Goal: Information Seeking & Learning: Learn about a topic

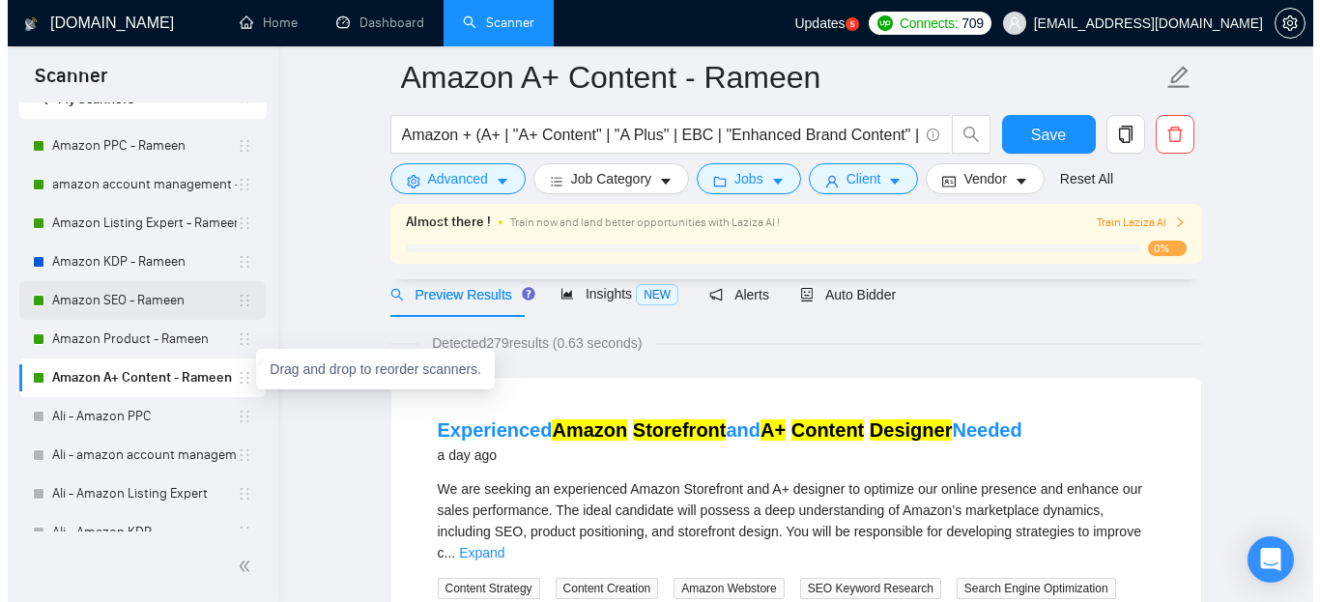
scroll to position [97, 0]
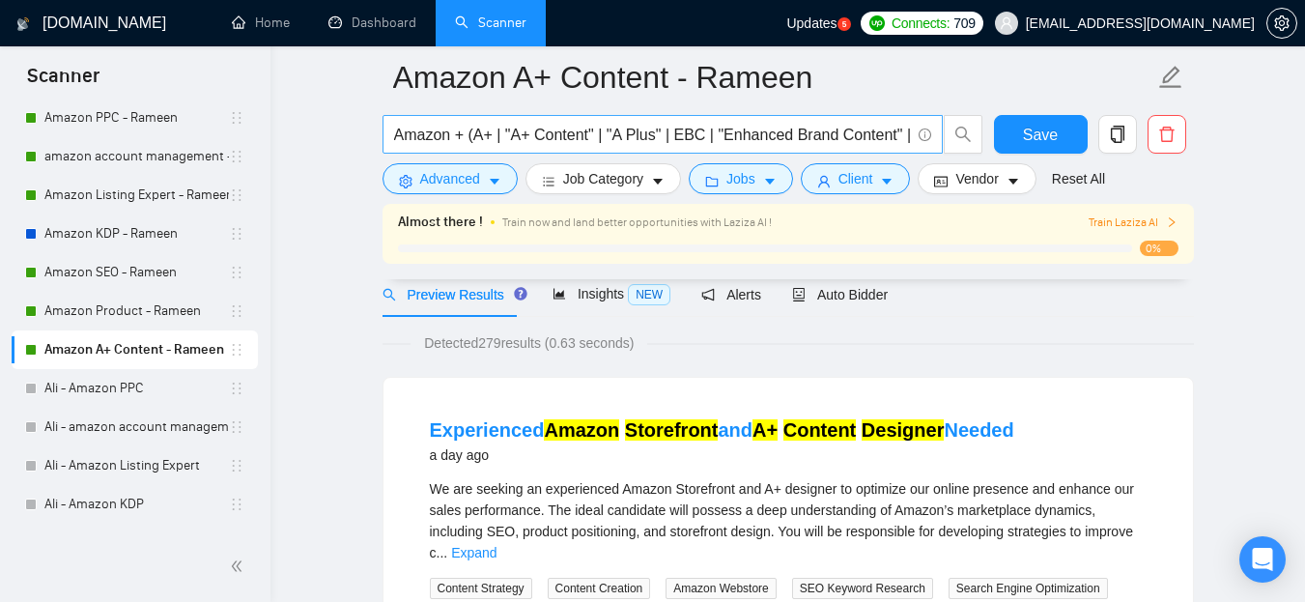
click at [431, 132] on input "Amazon + (A+ | "A+ Content" | "A Plus" | EBC | "Enhanced Brand Content" | Store…" at bounding box center [652, 135] width 516 height 24
drag, startPoint x: 447, startPoint y: 173, endPoint x: 472, endPoint y: 272, distance: 102.6
click at [447, 173] on span "Advanced" at bounding box center [450, 178] width 60 height 21
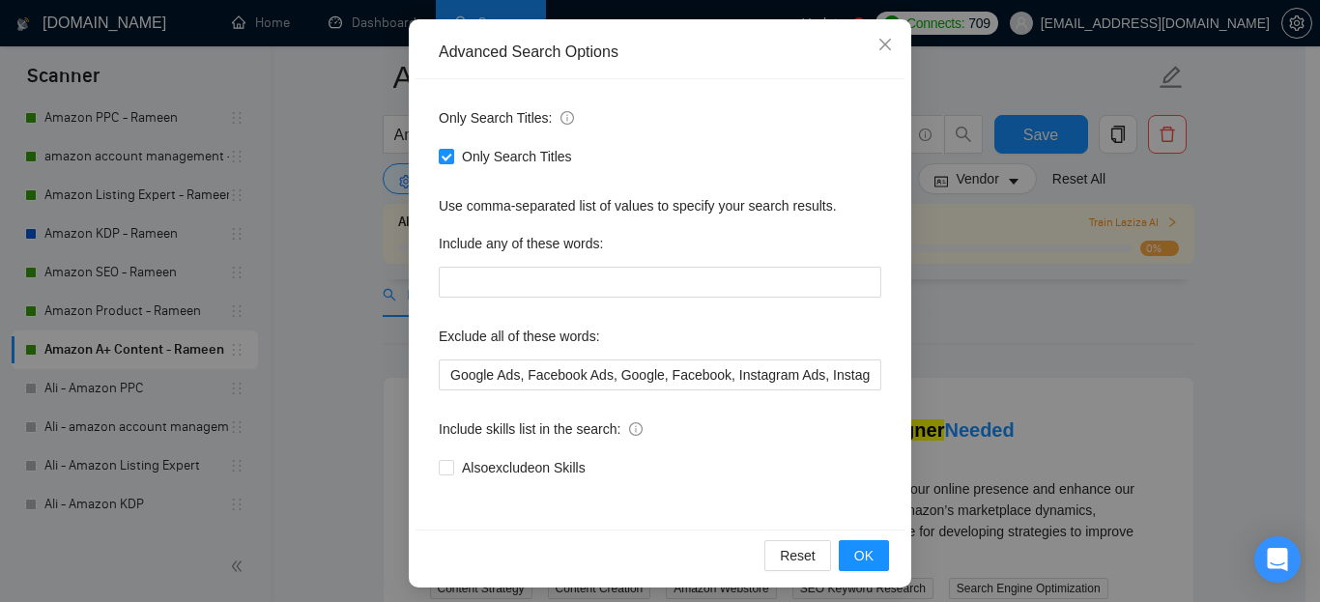
scroll to position [202, 0]
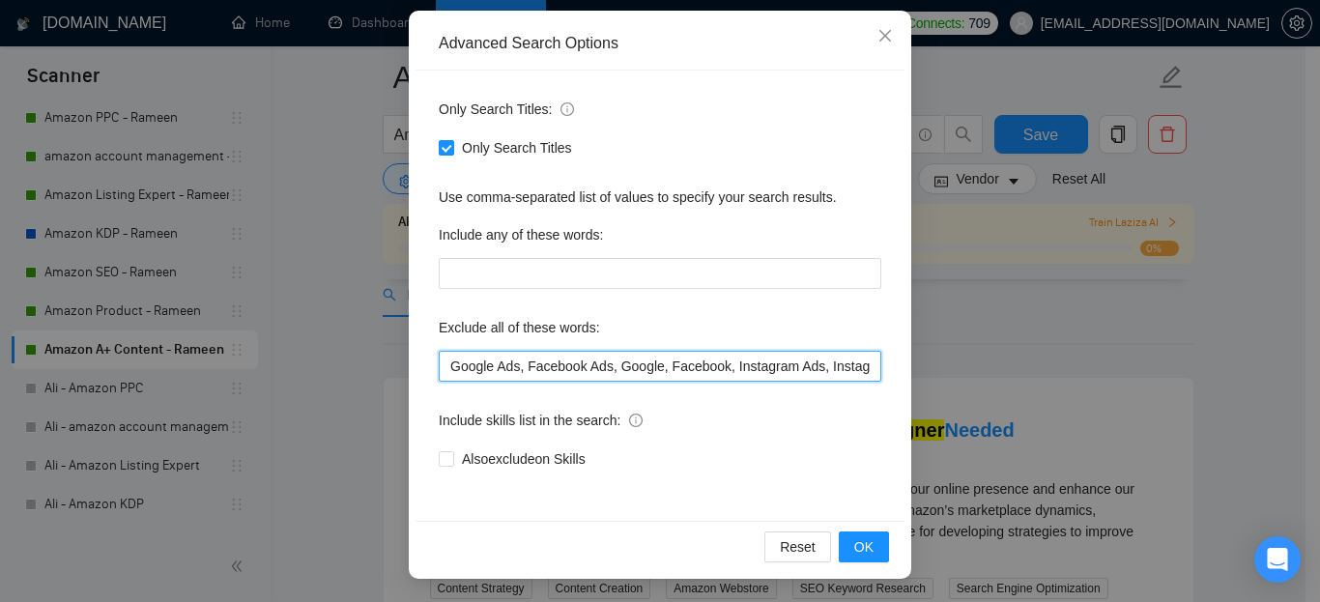
click at [592, 354] on input "Google Ads, Facebook Ads, Google, Facebook, Instagram Ads, Instagram, Meta, Who…" at bounding box center [660, 366] width 443 height 31
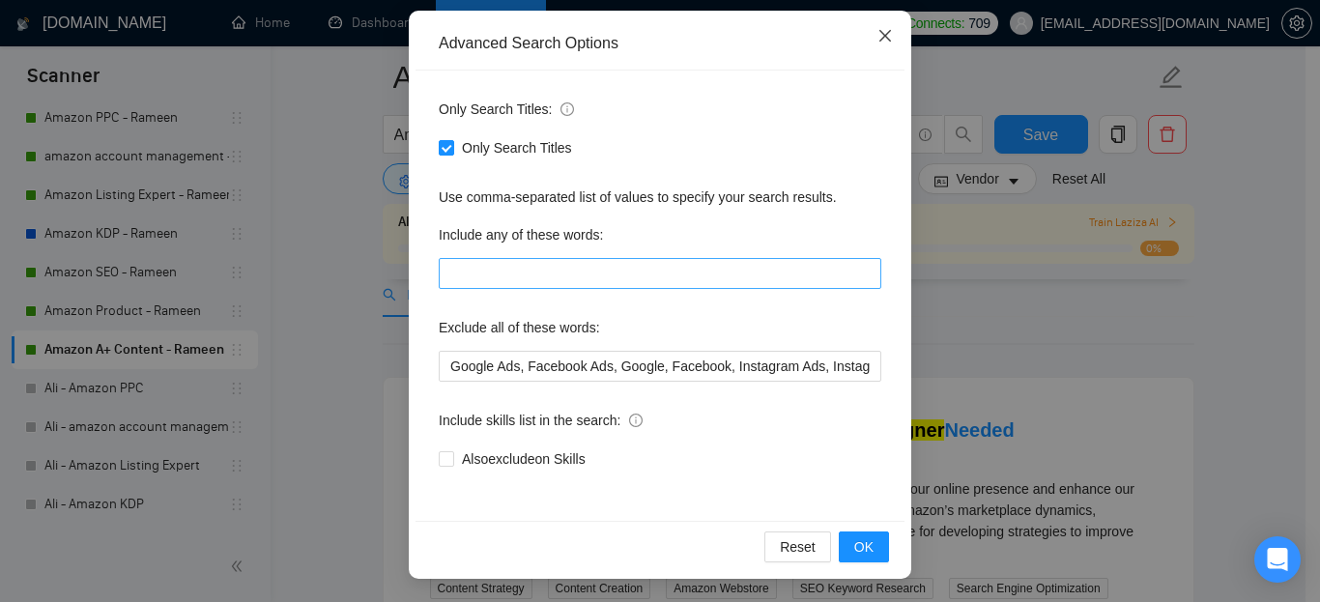
click at [877, 35] on icon "close" at bounding box center [884, 35] width 15 height 15
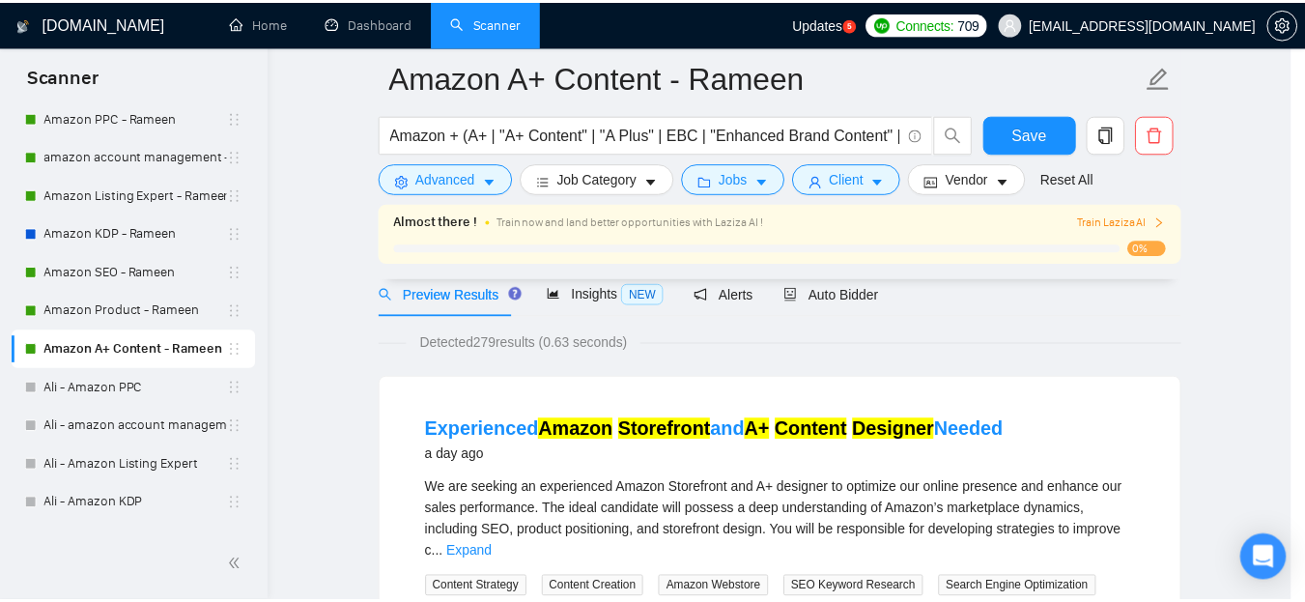
scroll to position [105, 0]
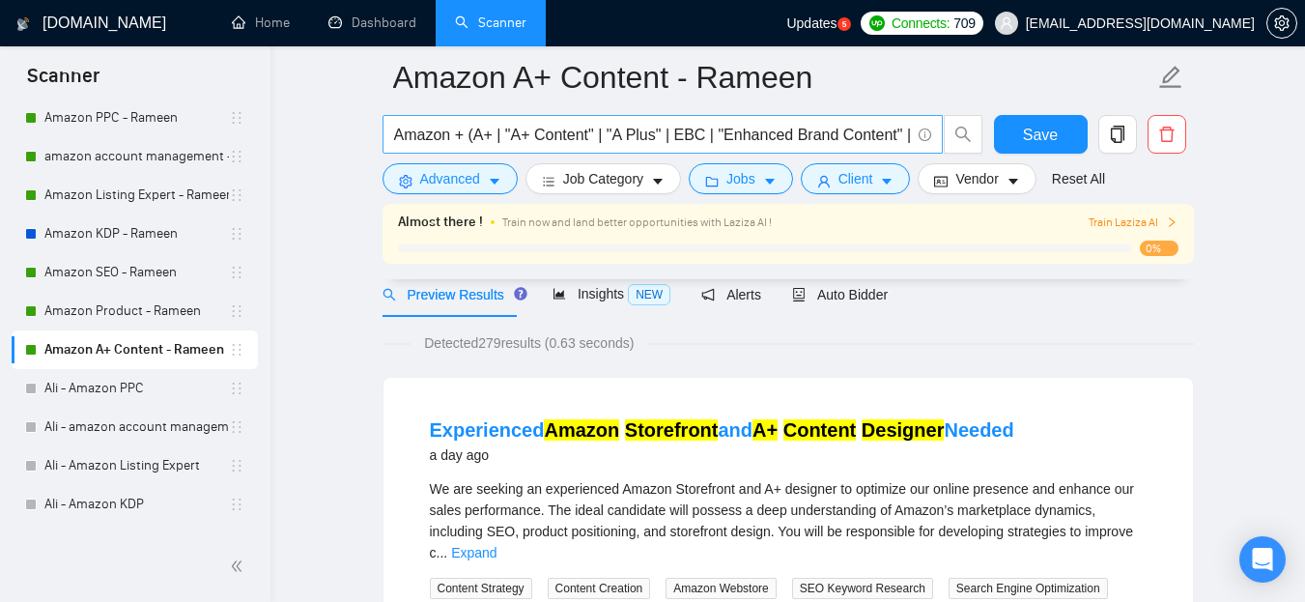
click at [680, 141] on input "Amazon + (A+ | "A+ Content" | "A Plus" | EBC | "Enhanced Brand Content" | Store…" at bounding box center [652, 135] width 516 height 24
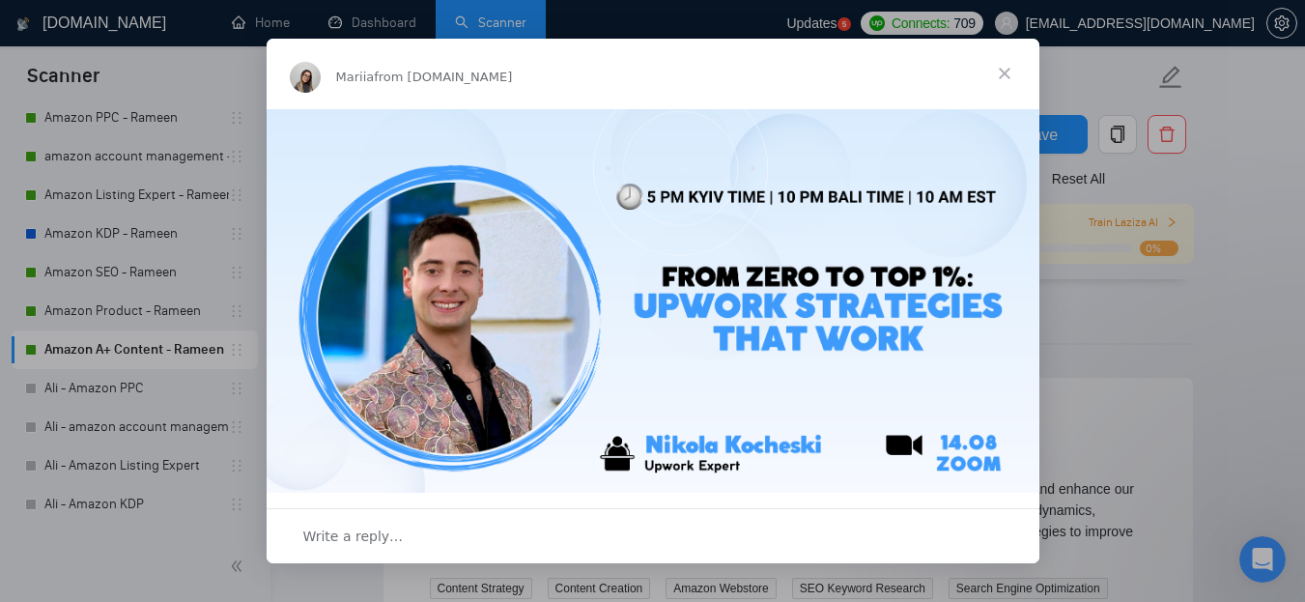
scroll to position [0, 0]
click at [1003, 75] on span "Close" at bounding box center [1005, 74] width 70 height 70
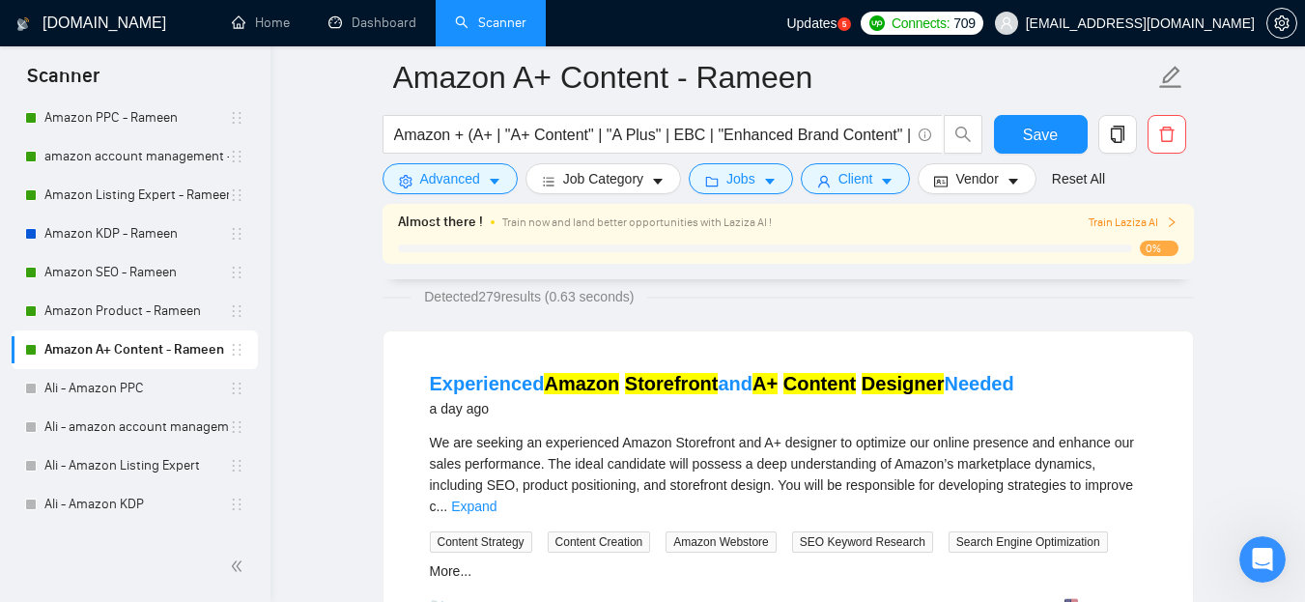
scroll to position [193, 0]
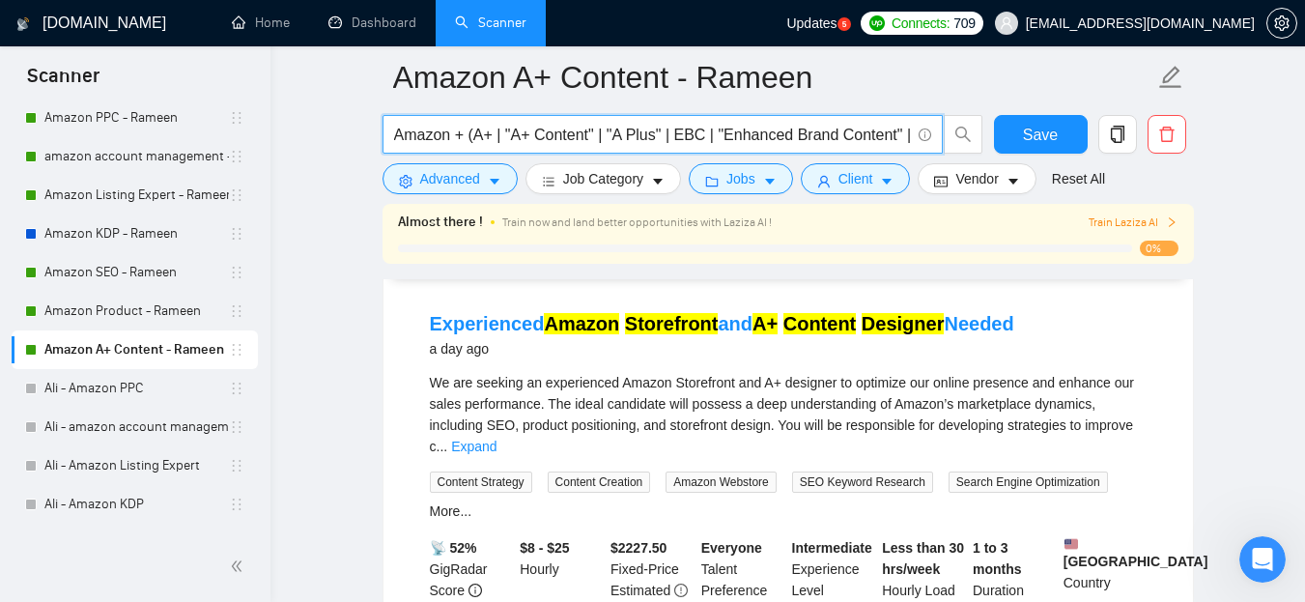
click at [513, 128] on input "Amazon + (A+ | "A+ Content" | "A Plus" | EBC | "Enhanced Brand Content" | Store…" at bounding box center [652, 135] width 516 height 24
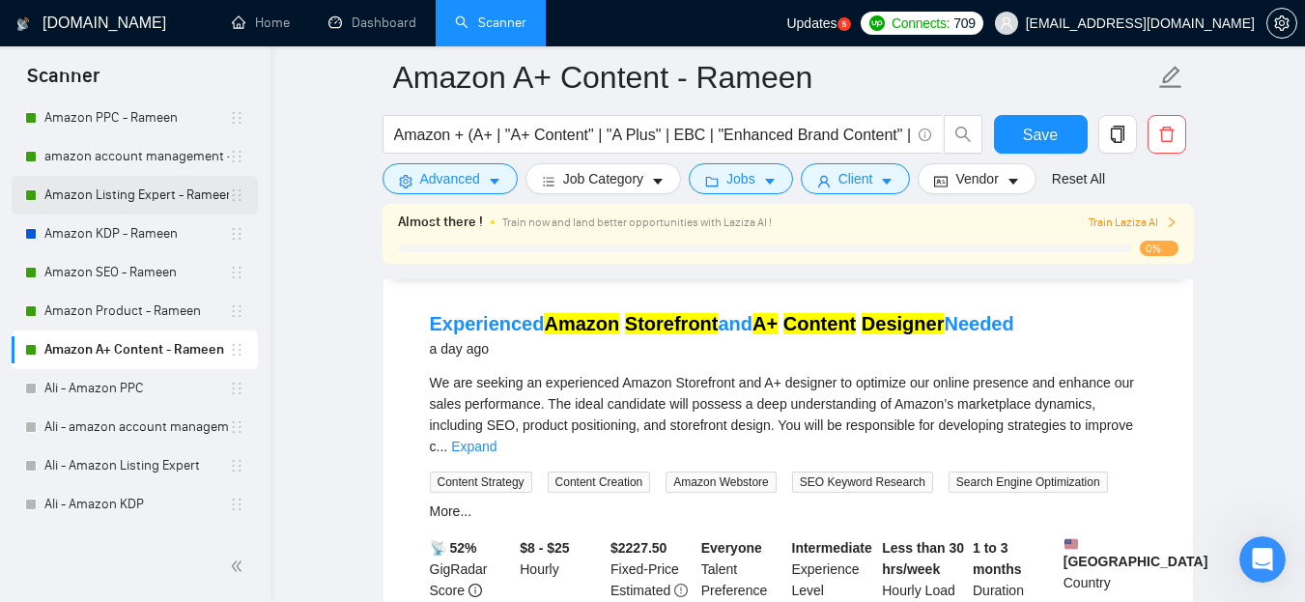
click at [111, 186] on link "Amazon Listing Expert - Rameen" at bounding box center [136, 195] width 185 height 39
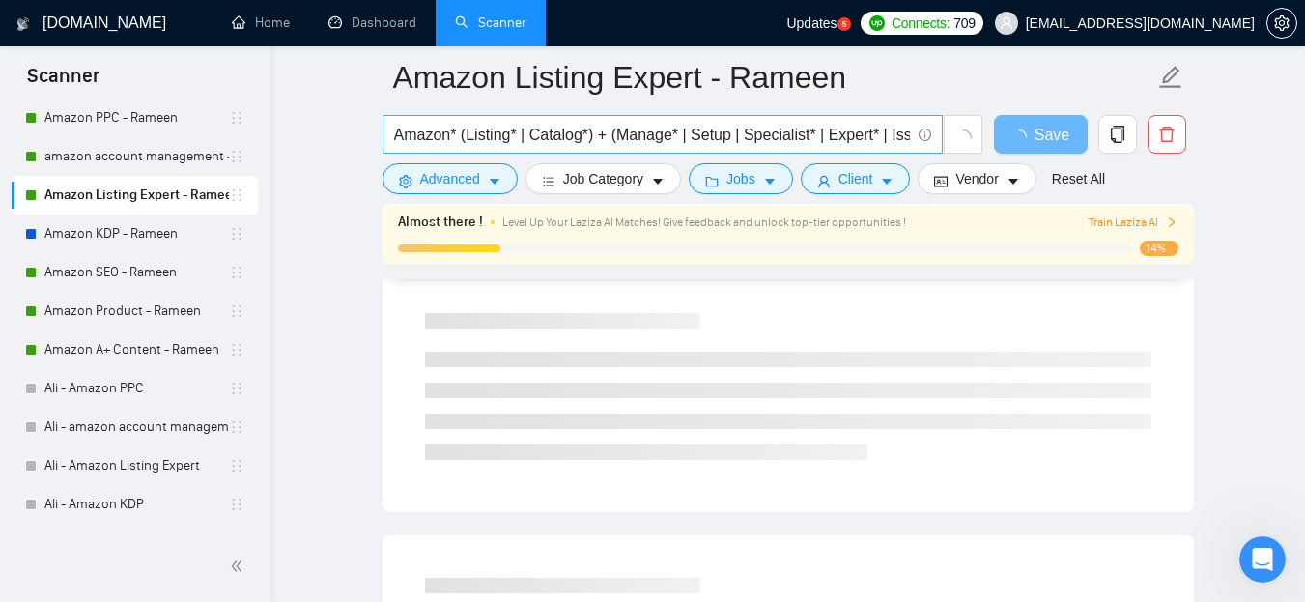
click at [589, 128] on input "Amazon* (Listing* | Catalog*) + (Manage* | Setup | Specialist* | Expert* | Issu…" at bounding box center [652, 135] width 516 height 24
click at [591, 128] on input "Amazon* (Listing* | Catalog*) + (Manage* | Setup | Specialist* | Expert* | Issu…" at bounding box center [652, 135] width 516 height 24
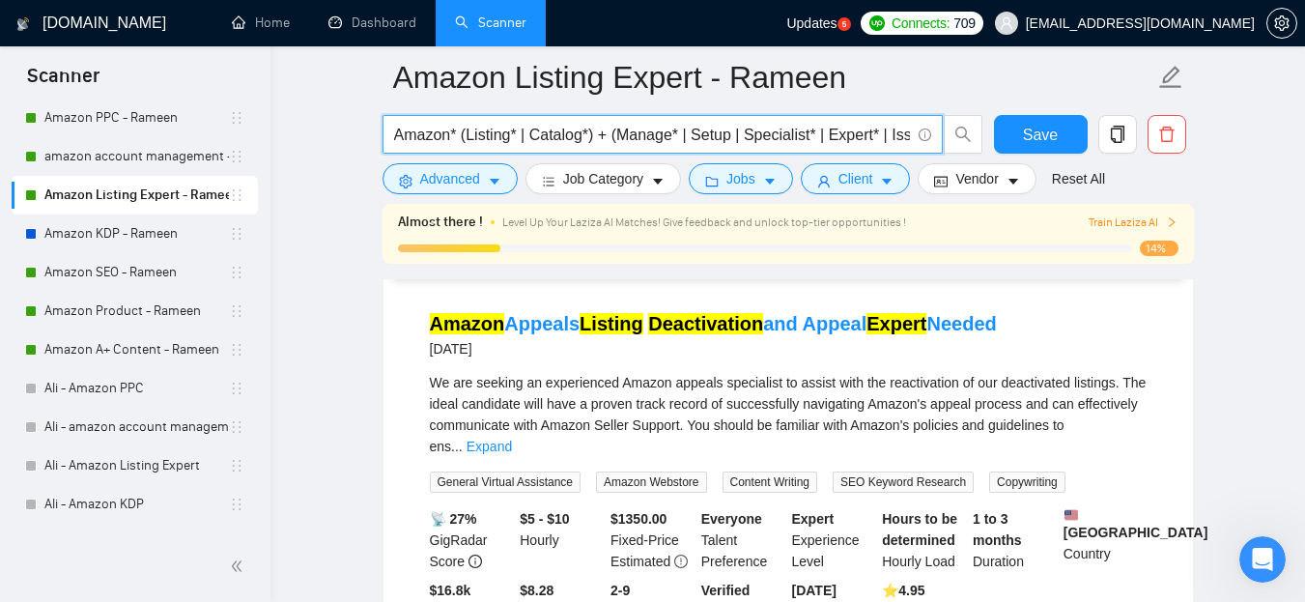
click at [883, 134] on input "Amazon* (Listing* | Catalog*) + (Manage* | Setup | Specialist* | Expert* | Issu…" at bounding box center [652, 135] width 516 height 24
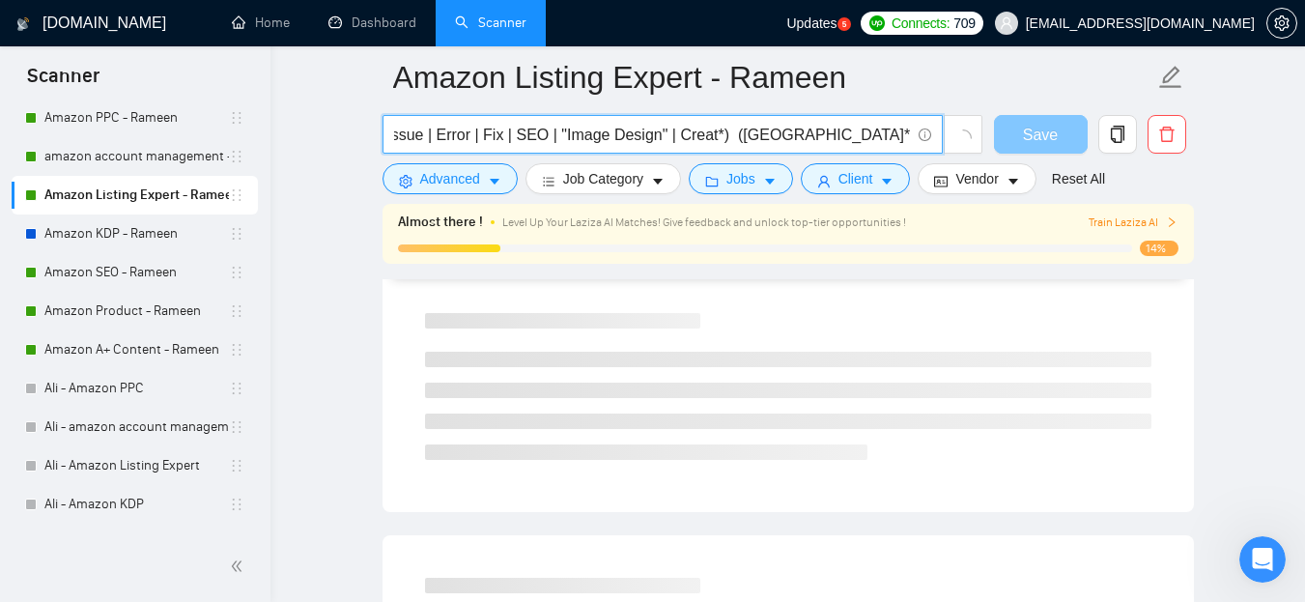
type input "Amazon* (Listing* | Catalog*) + (Manage* | Setup | Specialist* | Expert* | Issu…"
click at [1026, 123] on span "Save" at bounding box center [1040, 135] width 35 height 24
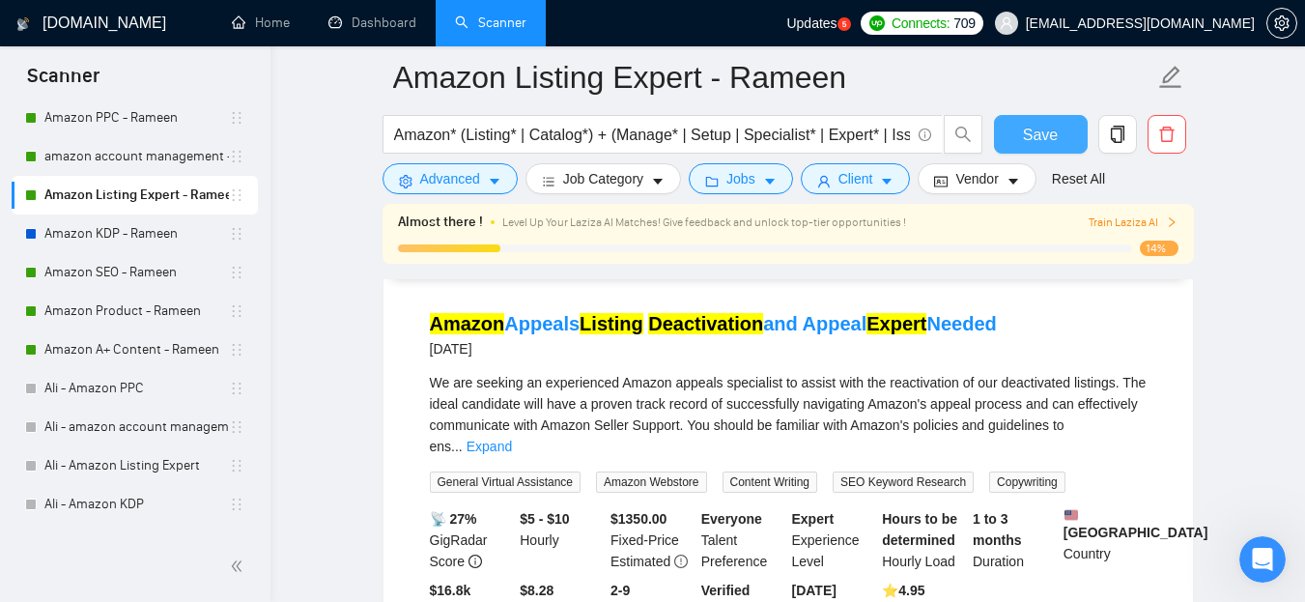
click at [1049, 133] on span "Save" at bounding box center [1040, 135] width 35 height 24
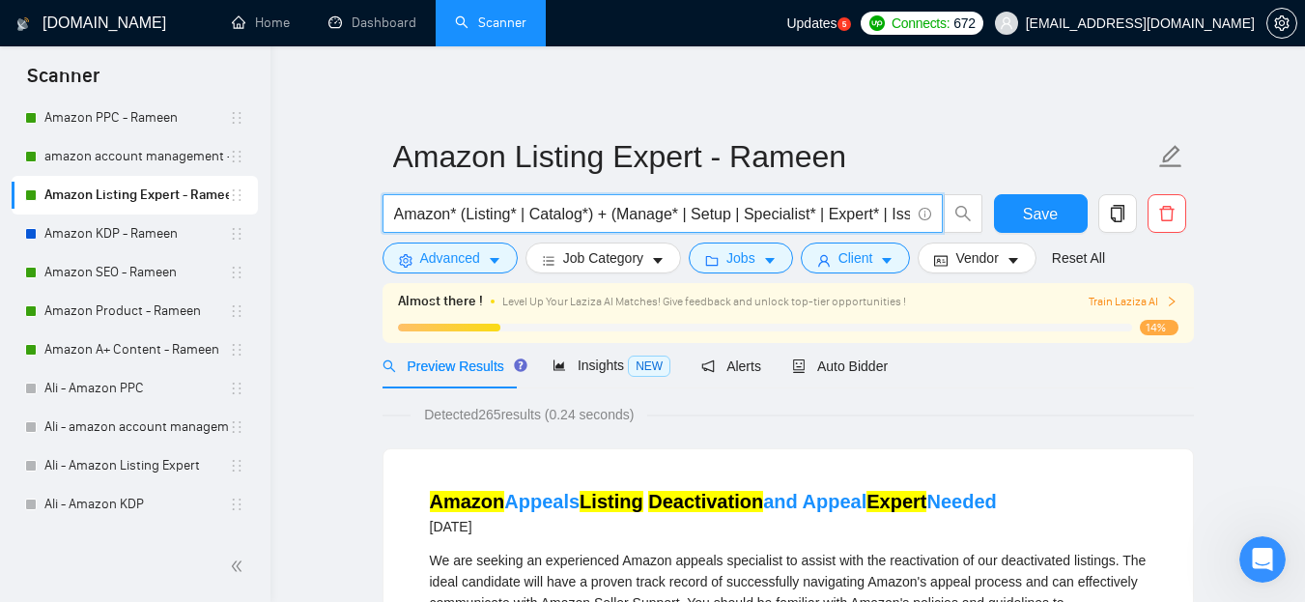
click at [617, 210] on input "Amazon* (Listing* | Catalog*) + (Manage* | Setup | Specialist* | Expert* | Issu…" at bounding box center [652, 214] width 516 height 24
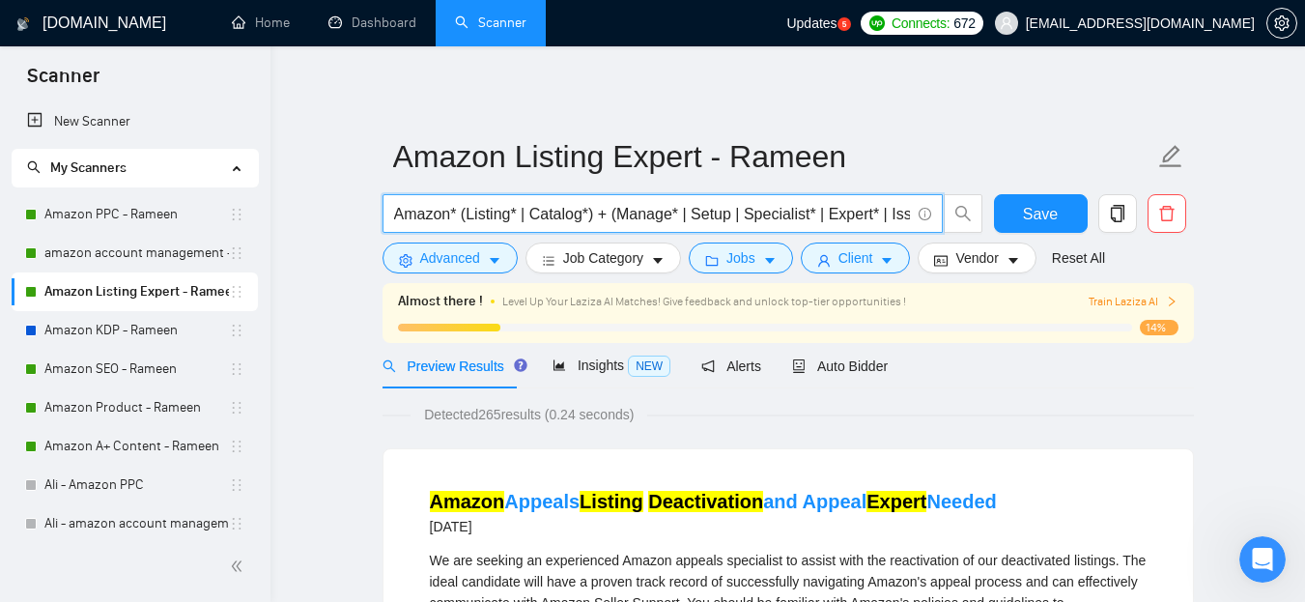
drag, startPoint x: 119, startPoint y: 215, endPoint x: 292, endPoint y: 214, distance: 173.0
click at [119, 215] on link "Amazon PPC - Rameen" at bounding box center [136, 214] width 185 height 39
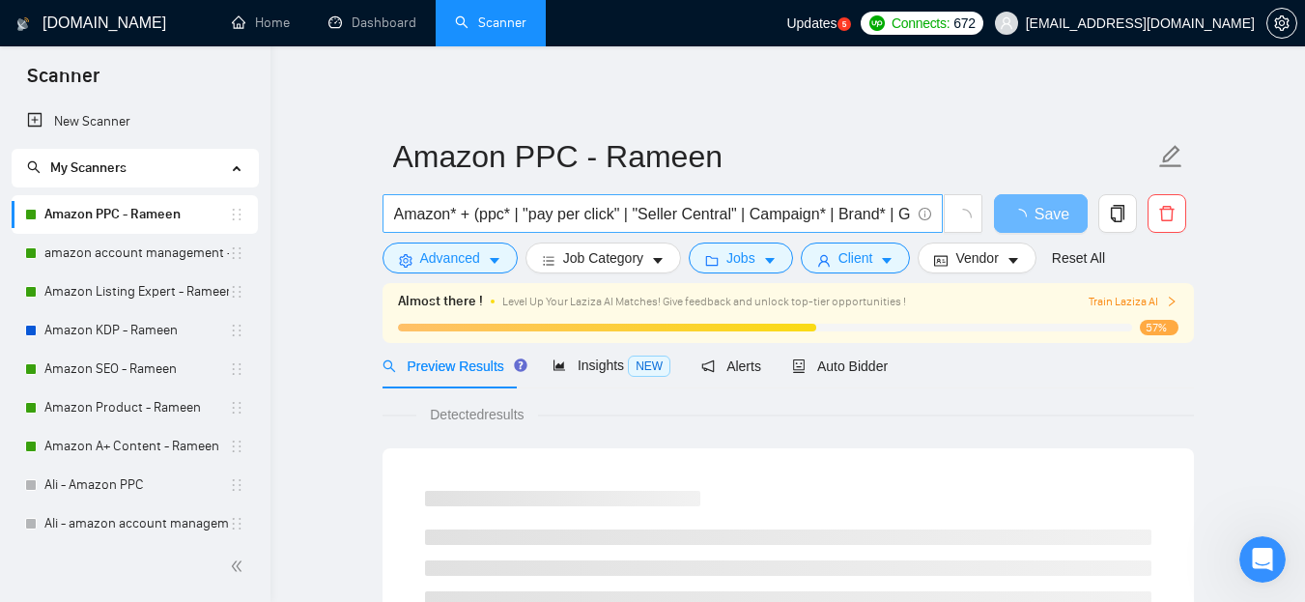
click at [550, 214] on input "Amazon* + (ppc* | "pay per click" | "Seller Central" | Campaign* | Brand* | Gro…" at bounding box center [652, 214] width 516 height 24
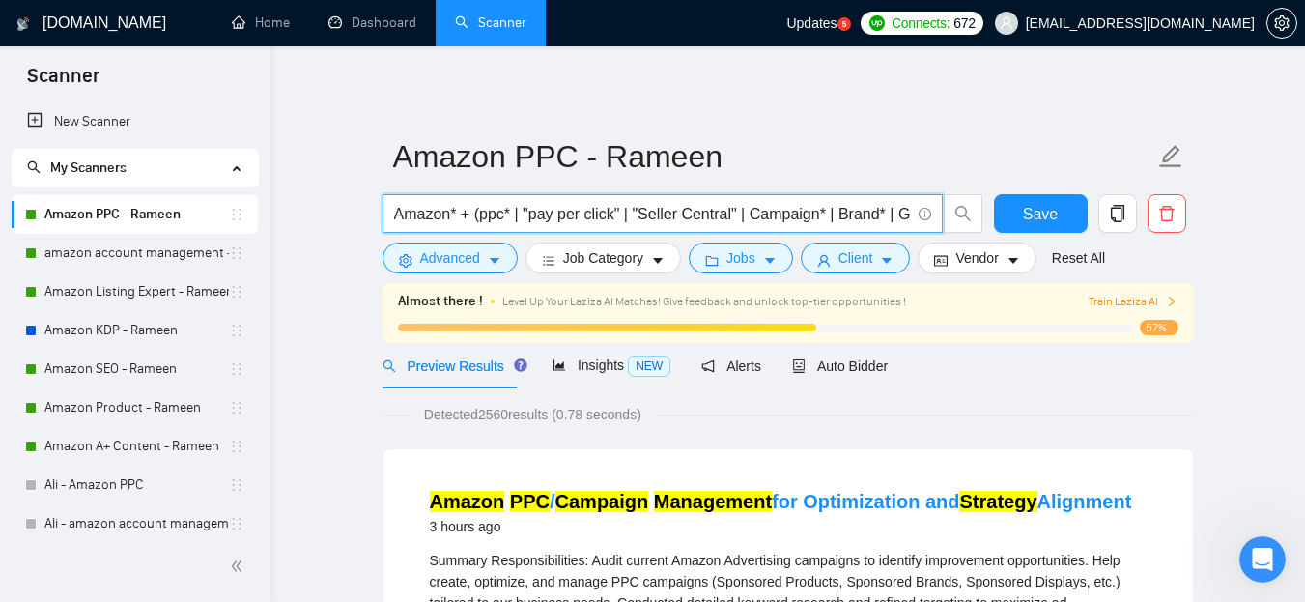
click at [142, 248] on link "amazon account management - Rameen" at bounding box center [136, 253] width 185 height 39
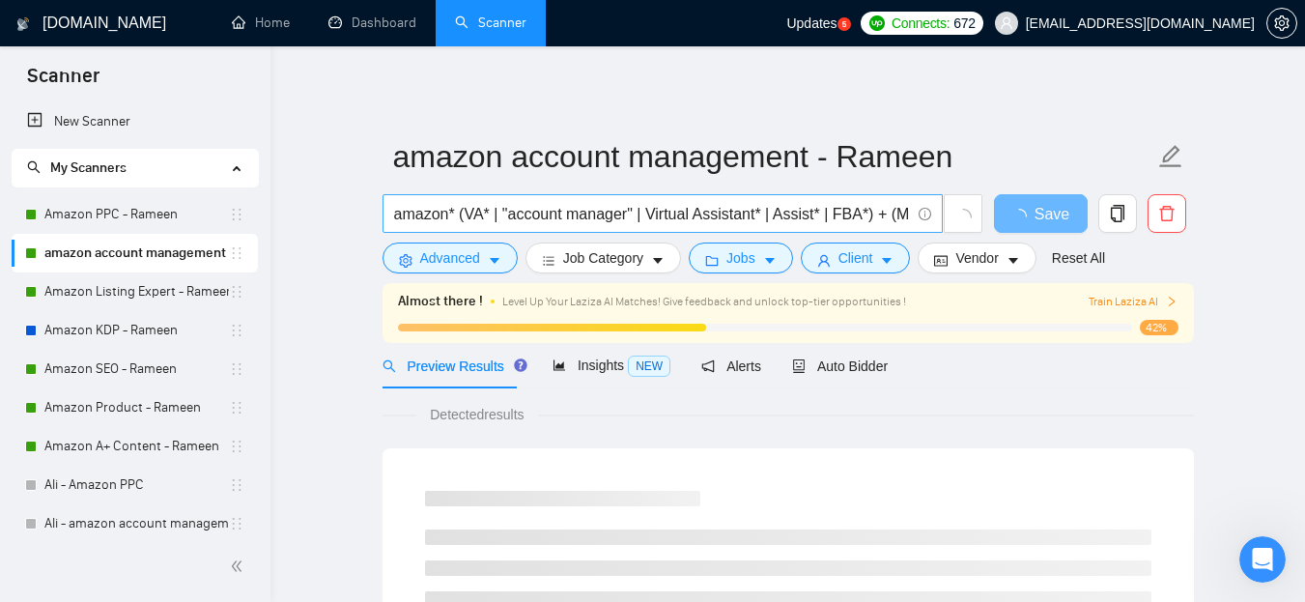
click at [567, 220] on input "amazon* (VA* | "account manager" | Virtual Assistant* | Assist* | FBA*) + (Mana…" at bounding box center [652, 214] width 516 height 24
click at [160, 282] on link "Amazon Listing Expert - Rameen" at bounding box center [136, 291] width 185 height 39
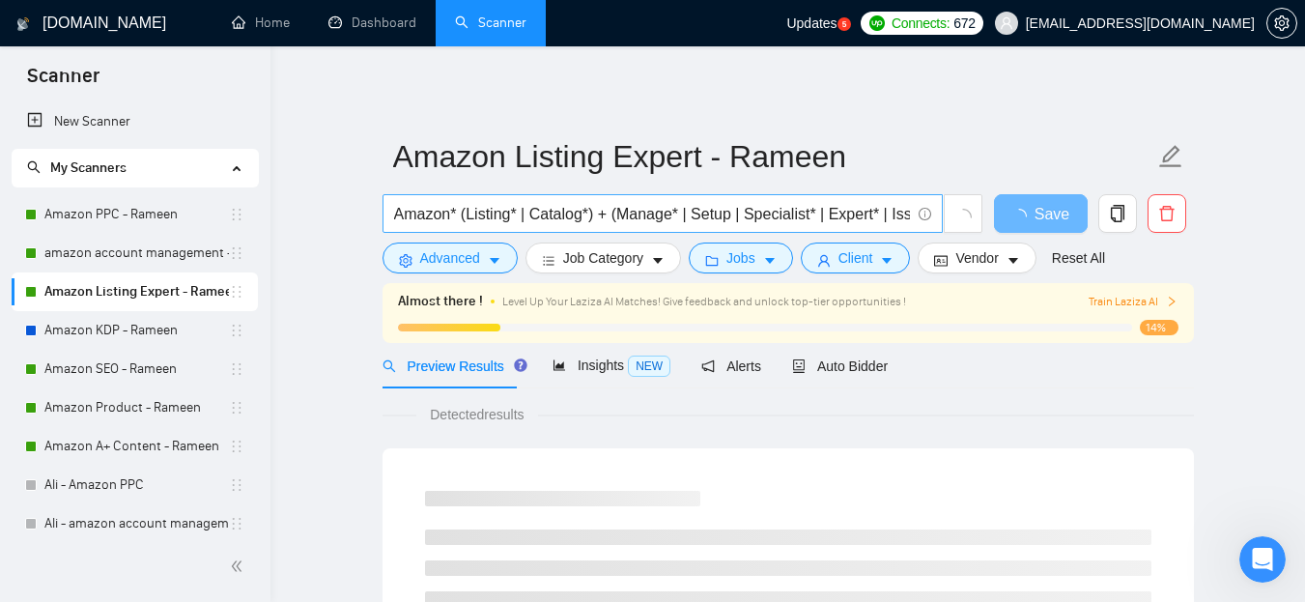
click at [507, 214] on input "Amazon* (Listing* | Catalog*) + (Manage* | Setup | Specialist* | Expert* | Issu…" at bounding box center [652, 214] width 516 height 24
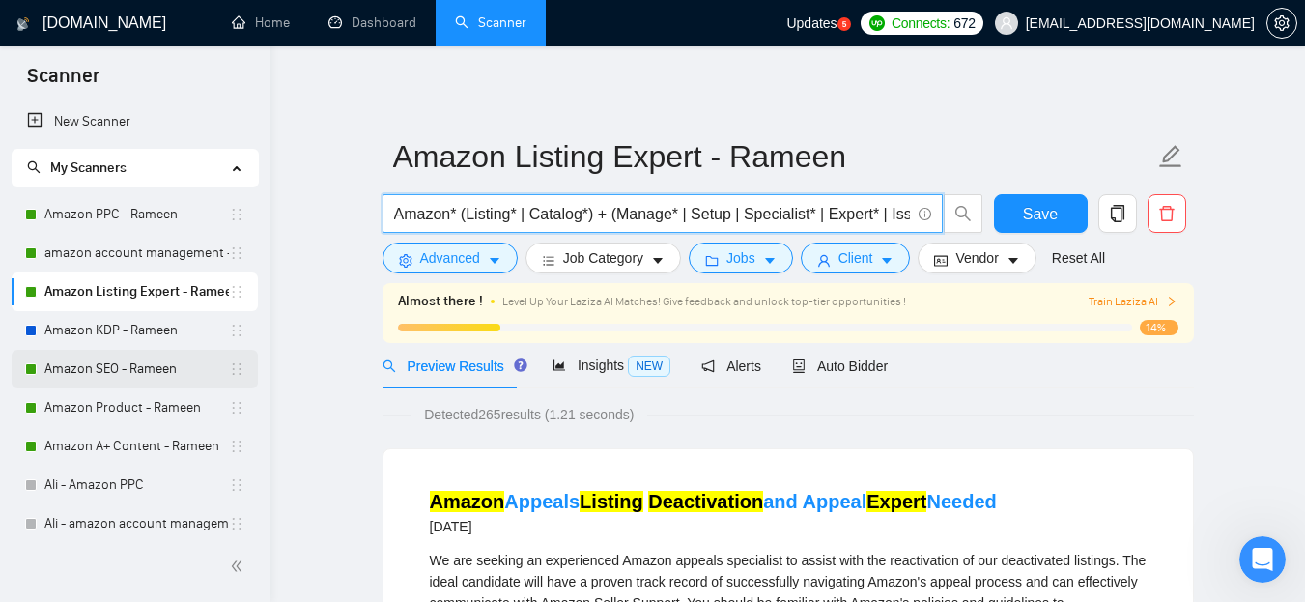
click at [133, 367] on link "Amazon SEO - Rameen" at bounding box center [136, 369] width 185 height 39
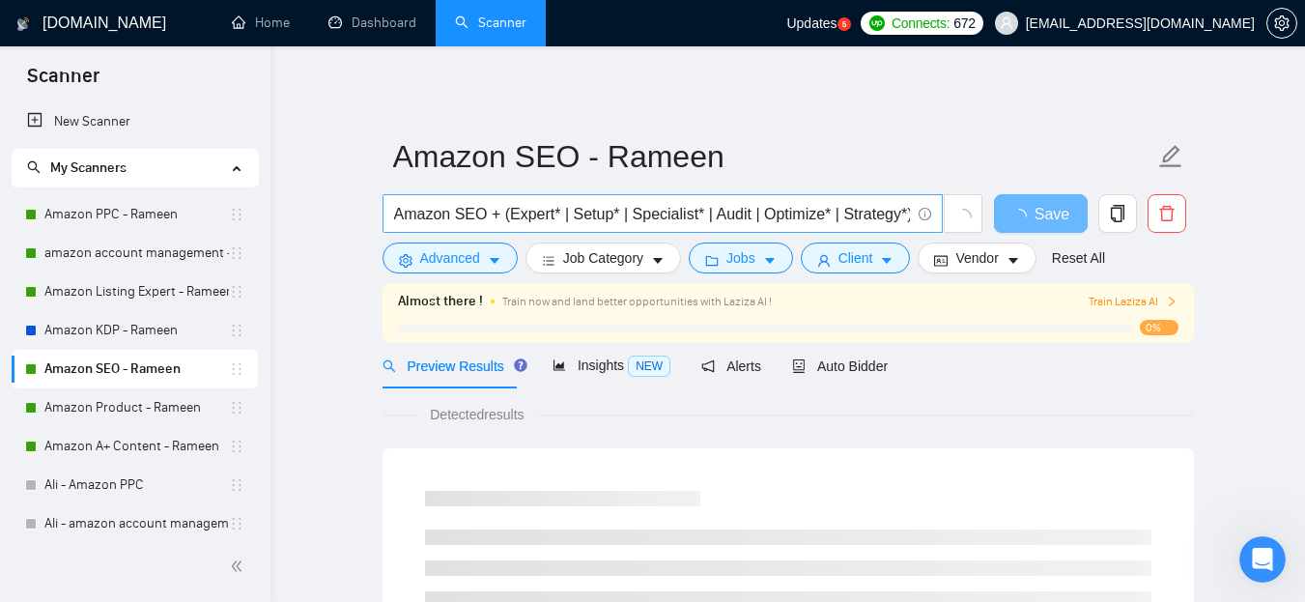
click at [634, 210] on input "Amazon SEO + (Expert* | Setup* | Specialist* | Audit | Optimize* | Strategy*)" at bounding box center [652, 214] width 516 height 24
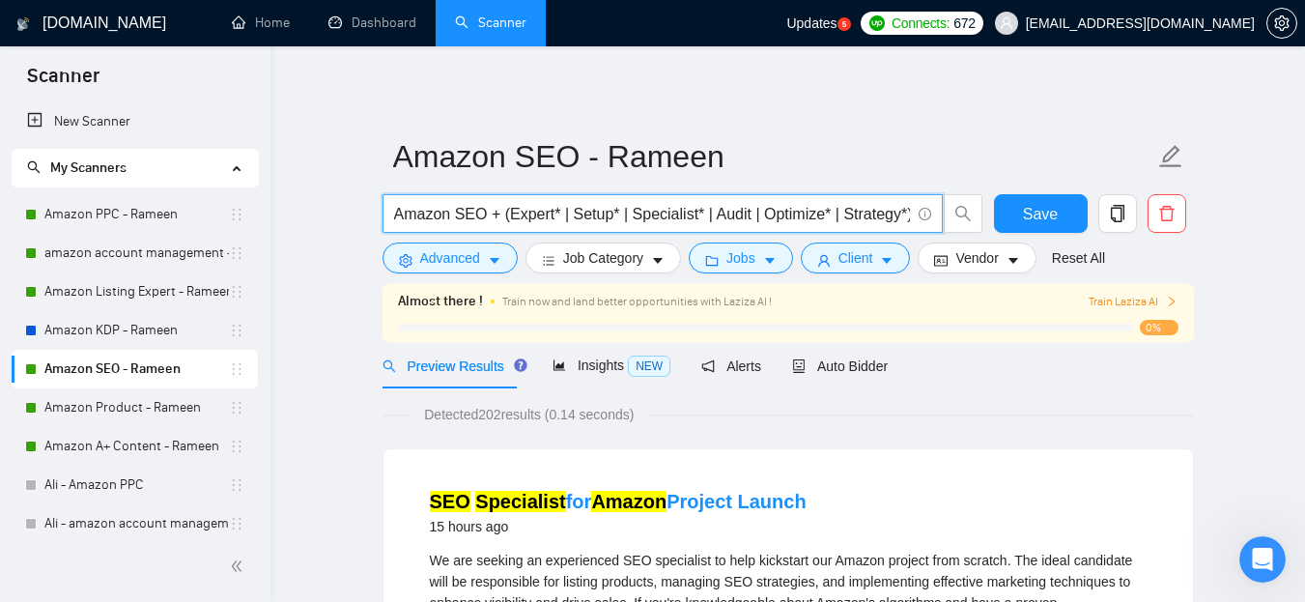
click at [634, 210] on input "Amazon SEO + (Expert* | Setup* | Specialist* | Audit | Optimize* | Strategy*)" at bounding box center [652, 214] width 516 height 24
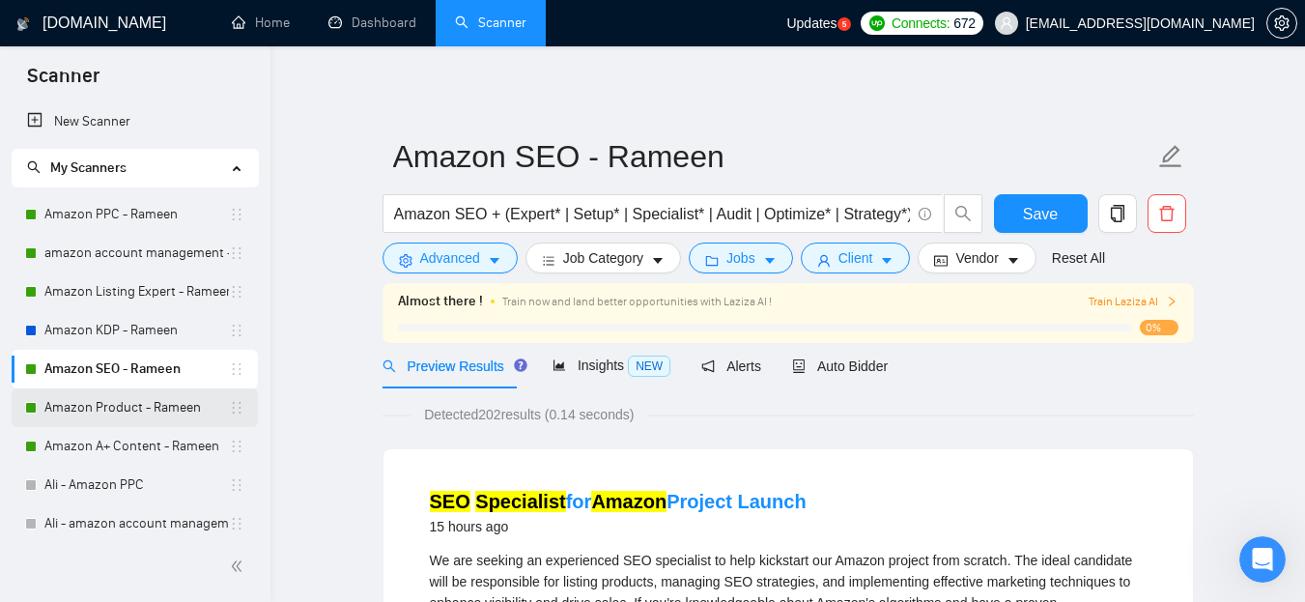
click at [123, 404] on link "Amazon Product - Rameen" at bounding box center [136, 407] width 185 height 39
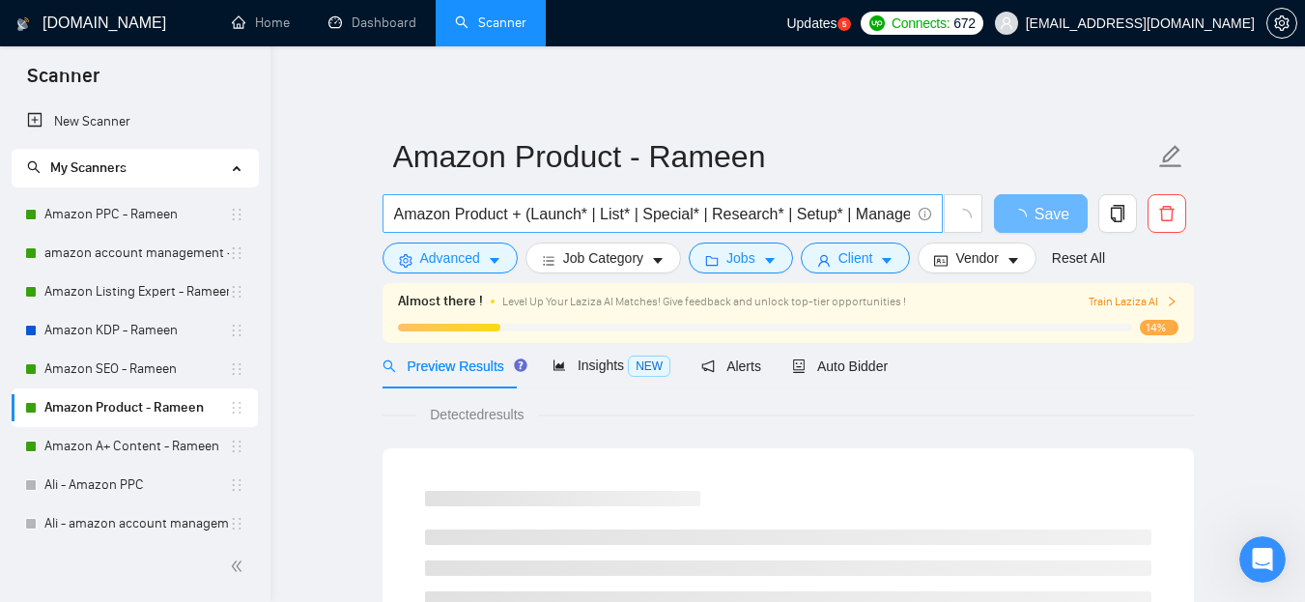
click at [499, 216] on input "Amazon Product + (Launch* | List* | Special* | Research* | Setup* | Manage* | O…" at bounding box center [652, 214] width 516 height 24
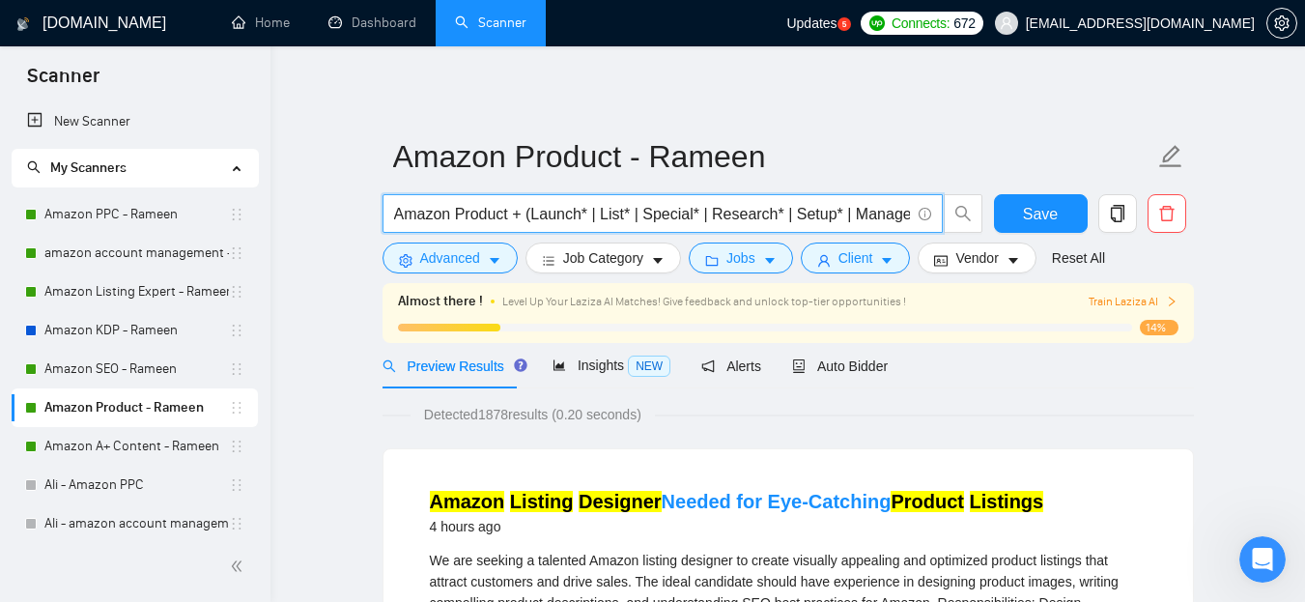
drag, startPoint x: 158, startPoint y: 440, endPoint x: 276, endPoint y: 428, distance: 118.4
click at [158, 440] on link "Amazon A+ Content - Rameen" at bounding box center [136, 446] width 185 height 39
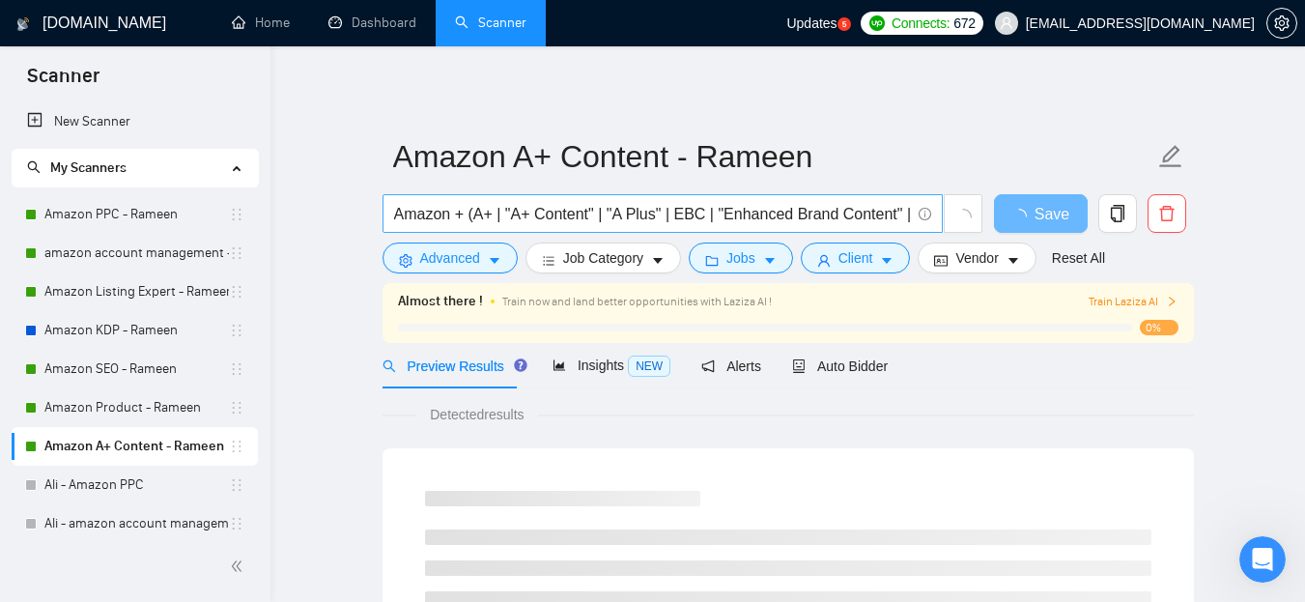
click at [551, 203] on input "Amazon + (A+ | "A+ Content" | "A Plus" | EBC | "Enhanced Brand Content" | Store…" at bounding box center [652, 214] width 516 height 24
